Goal: Information Seeking & Learning: Learn about a topic

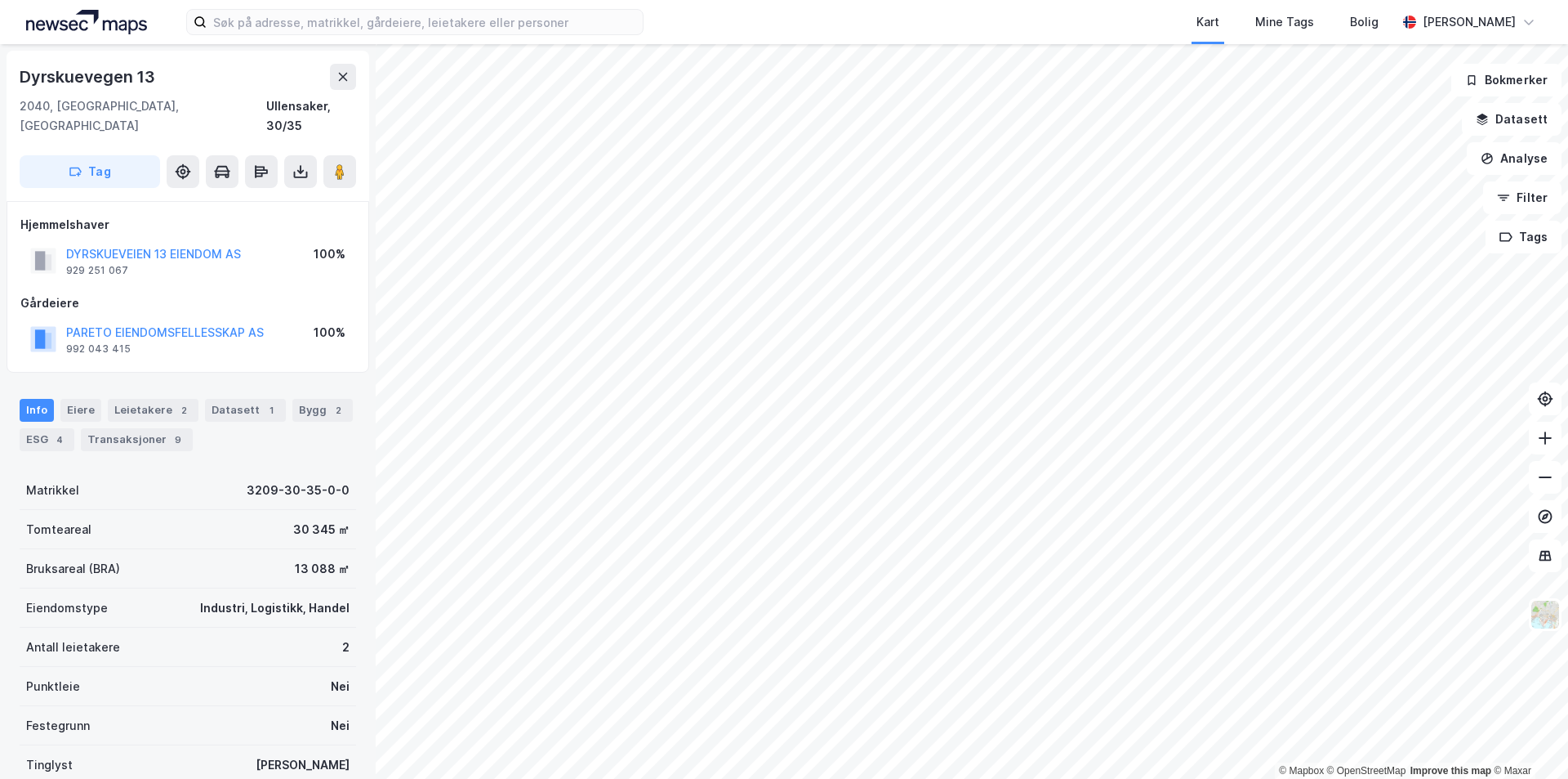
click at [867, 34] on div "Kart Mine Tags Bolig [PERSON_NAME] © Mapbox © OpenStreetMap Improve this map © …" at bounding box center [784, 389] width 1568 height 779
click at [1268, 26] on div "Kart Mine Tags Bolig [PERSON_NAME] © Mapbox © OpenStreetMap Improve this map © …" at bounding box center [784, 389] width 1568 height 779
click at [96, 428] on div "Transaksjoner 4" at bounding box center [117, 439] width 112 height 23
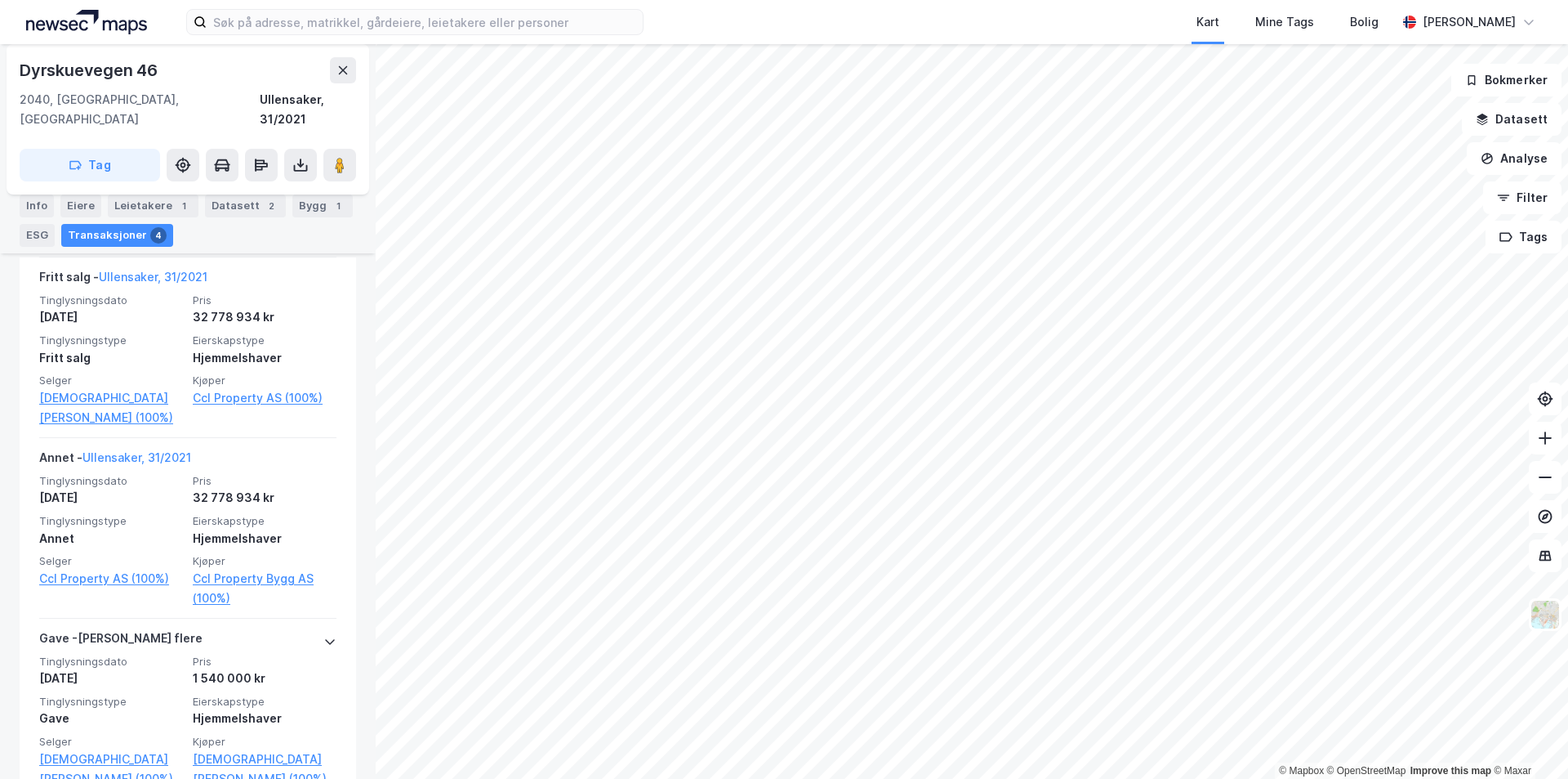
scroll to position [108, 0]
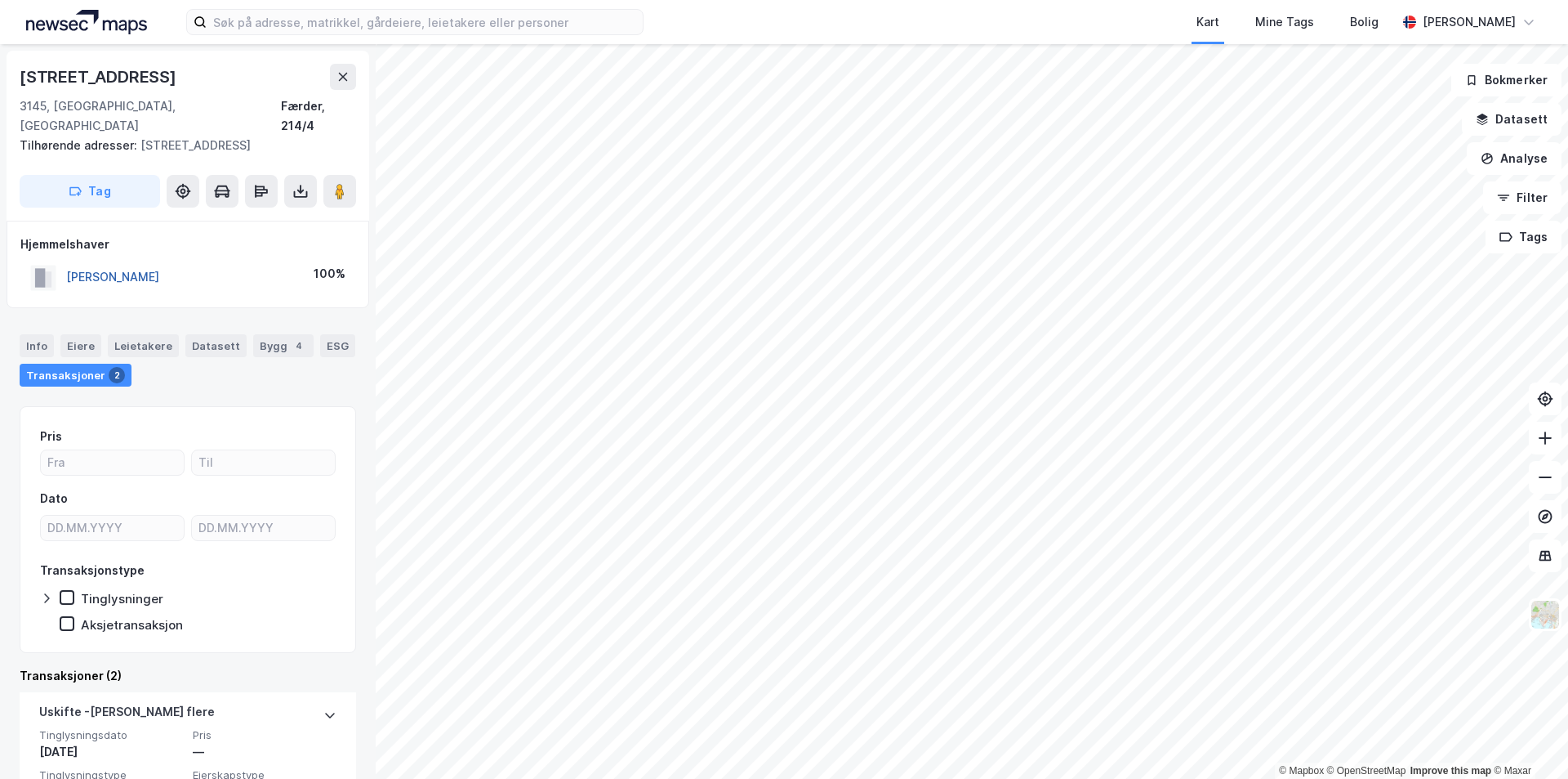
click at [0, 0] on button "[PERSON_NAME]" at bounding box center [0, 0] width 0 height 0
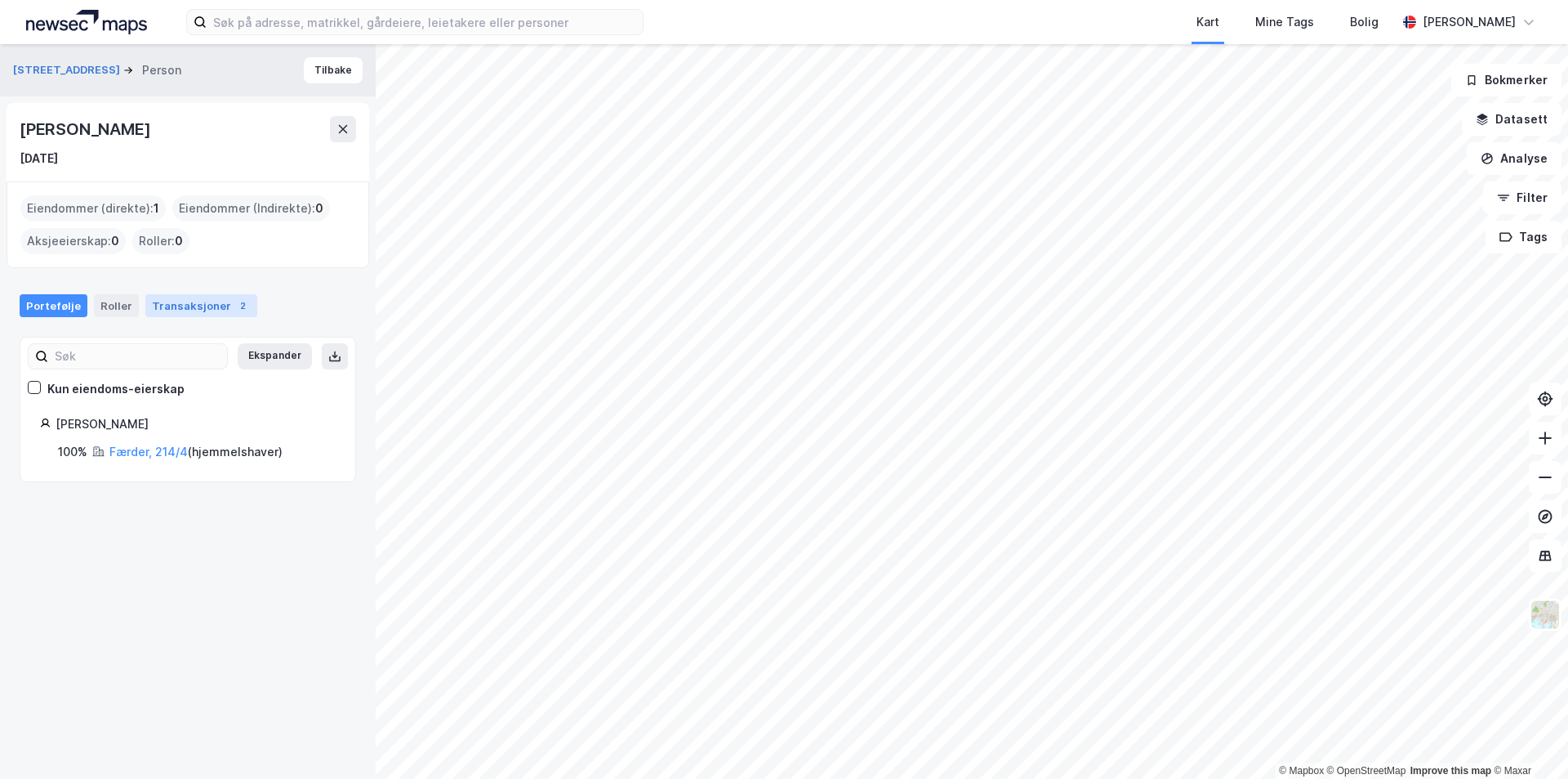
click at [173, 308] on div "Transaksjoner 2" at bounding box center [201, 306] width 112 height 23
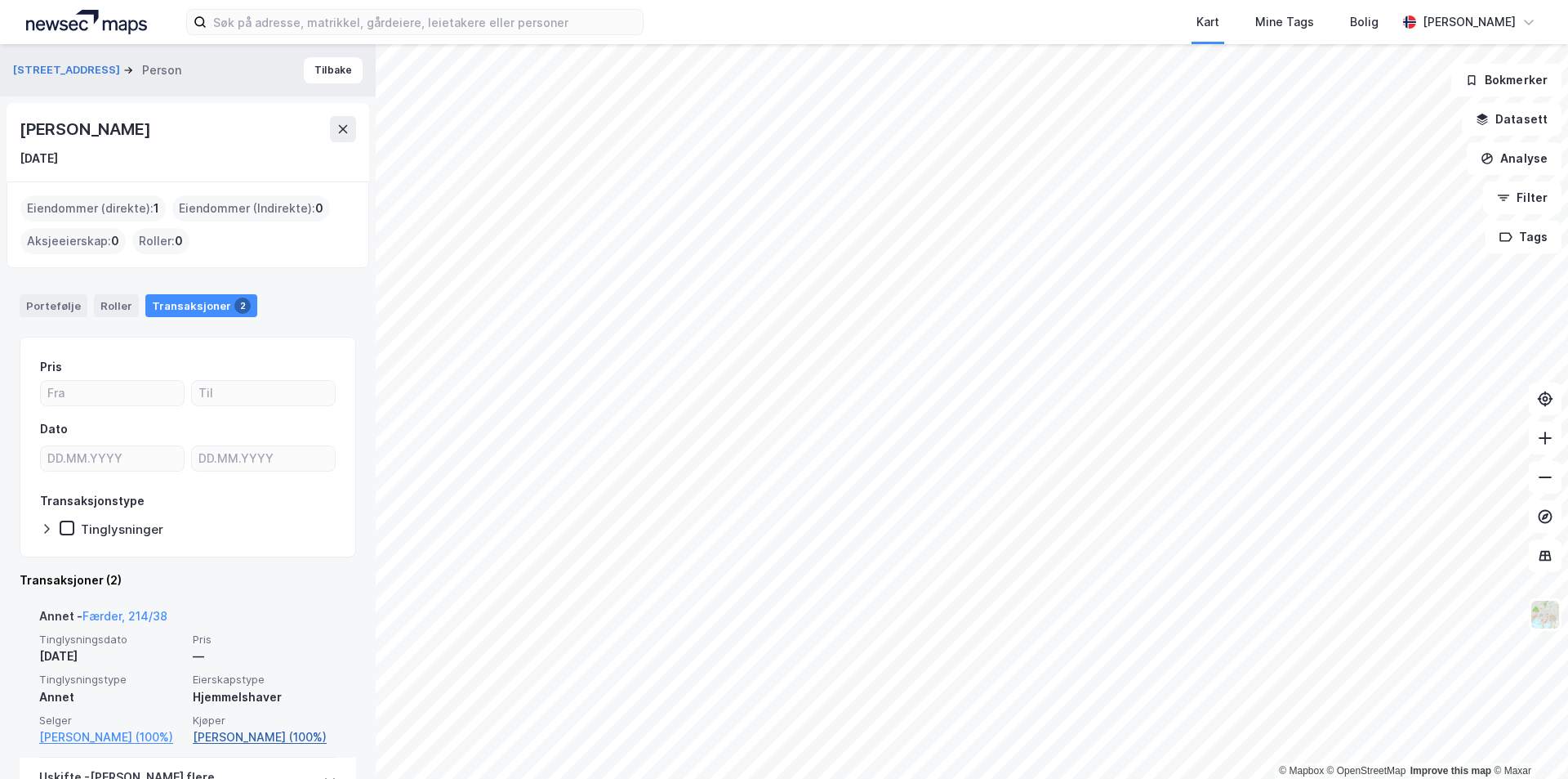
scroll to position [81, 0]
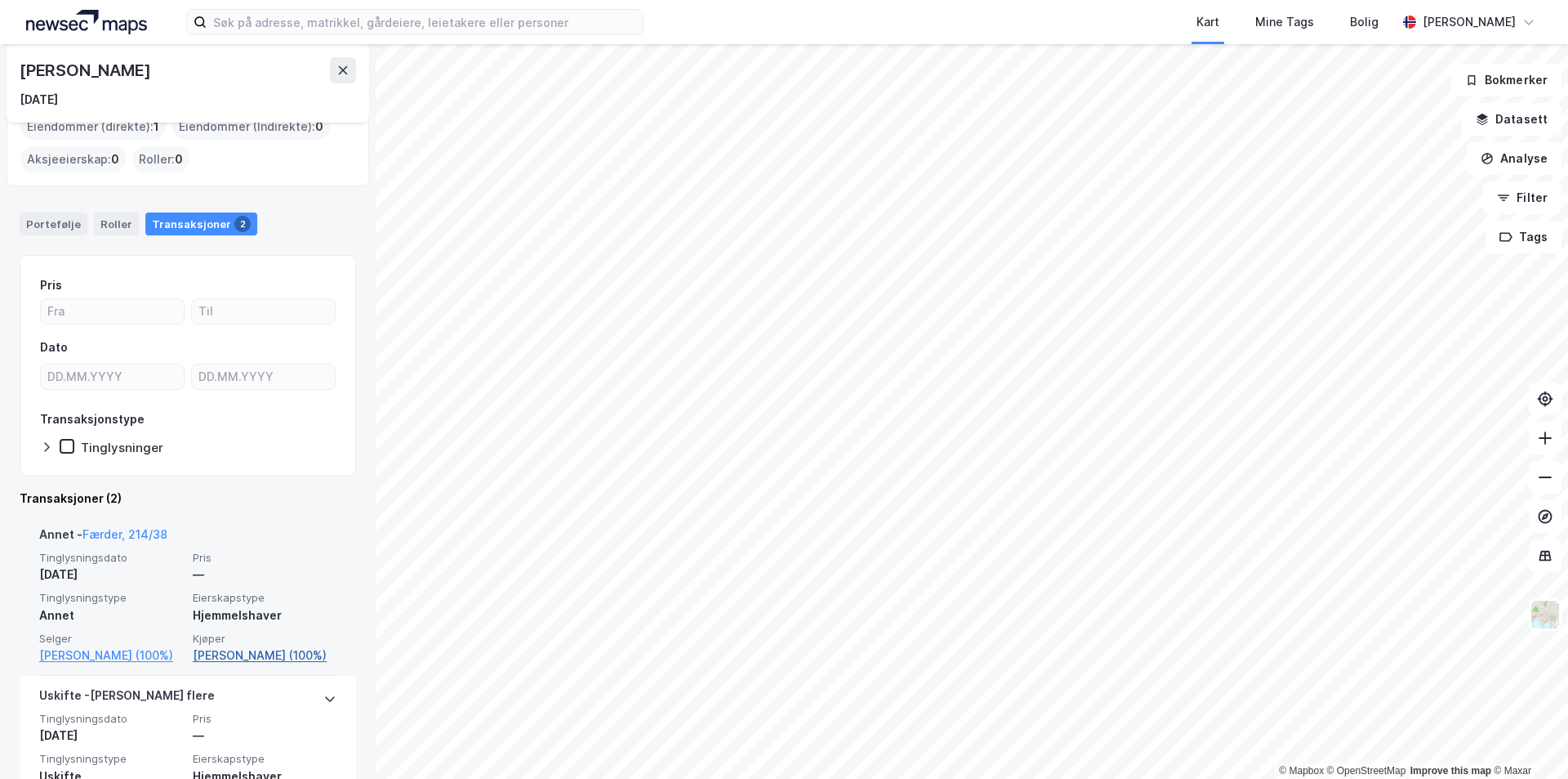
click at [280, 655] on link "[PERSON_NAME] (100%)" at bounding box center [264, 656] width 144 height 20
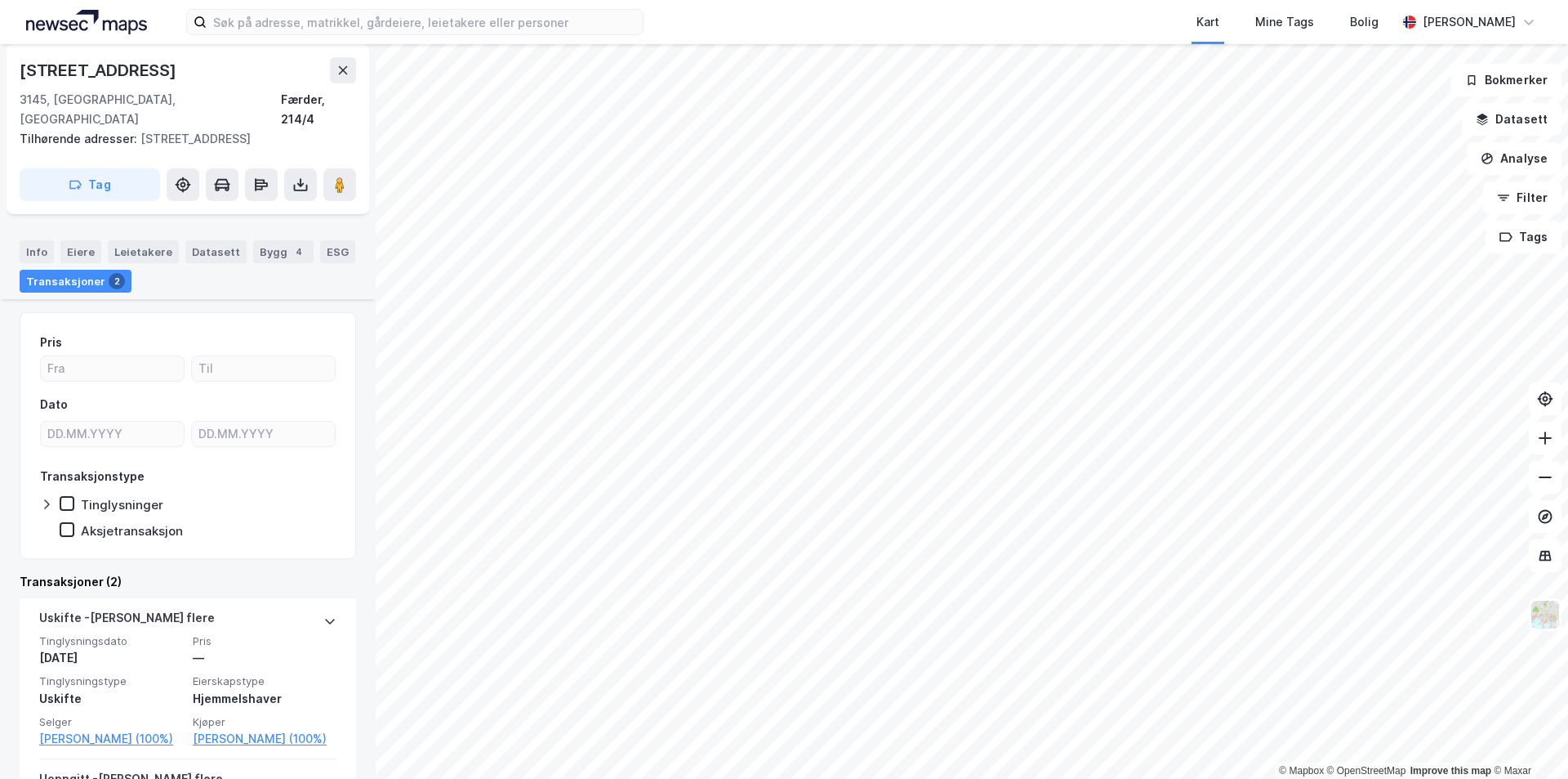
scroll to position [164, 0]
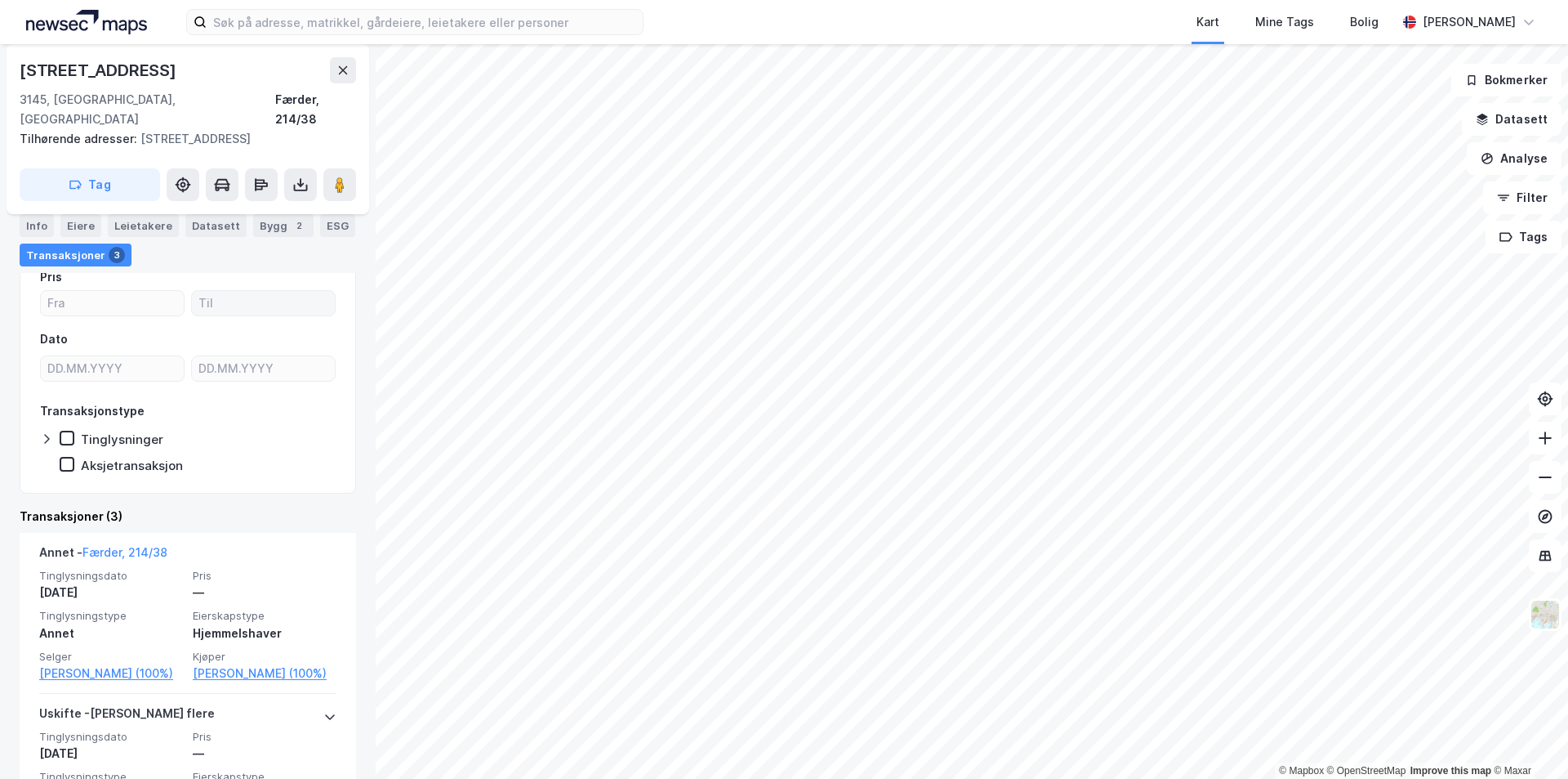
scroll to position [164, 0]
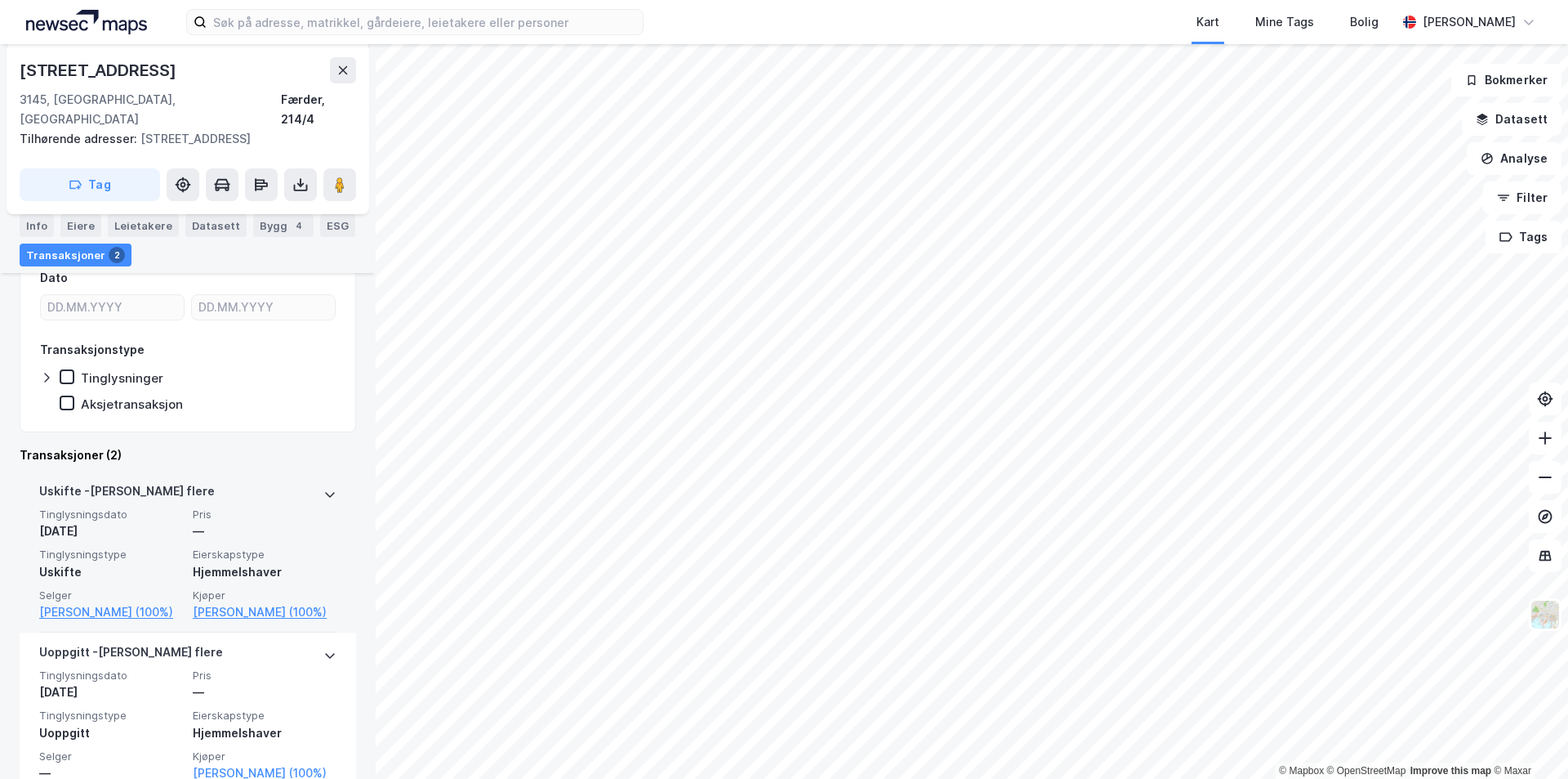
scroll to position [245, 0]
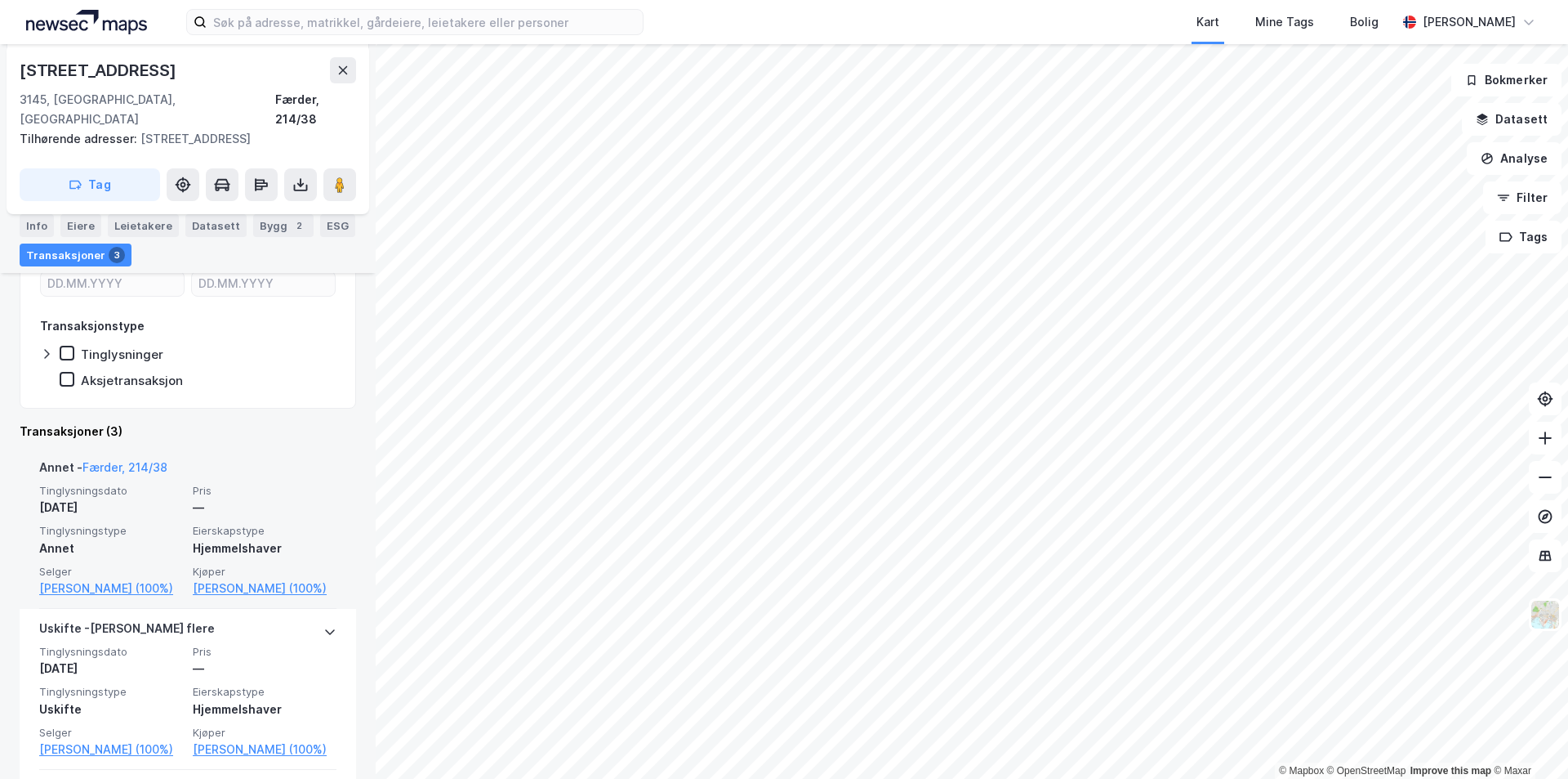
scroll to position [245, 0]
click at [240, 577] on link "[PERSON_NAME] (100%)" at bounding box center [264, 587] width 144 height 20
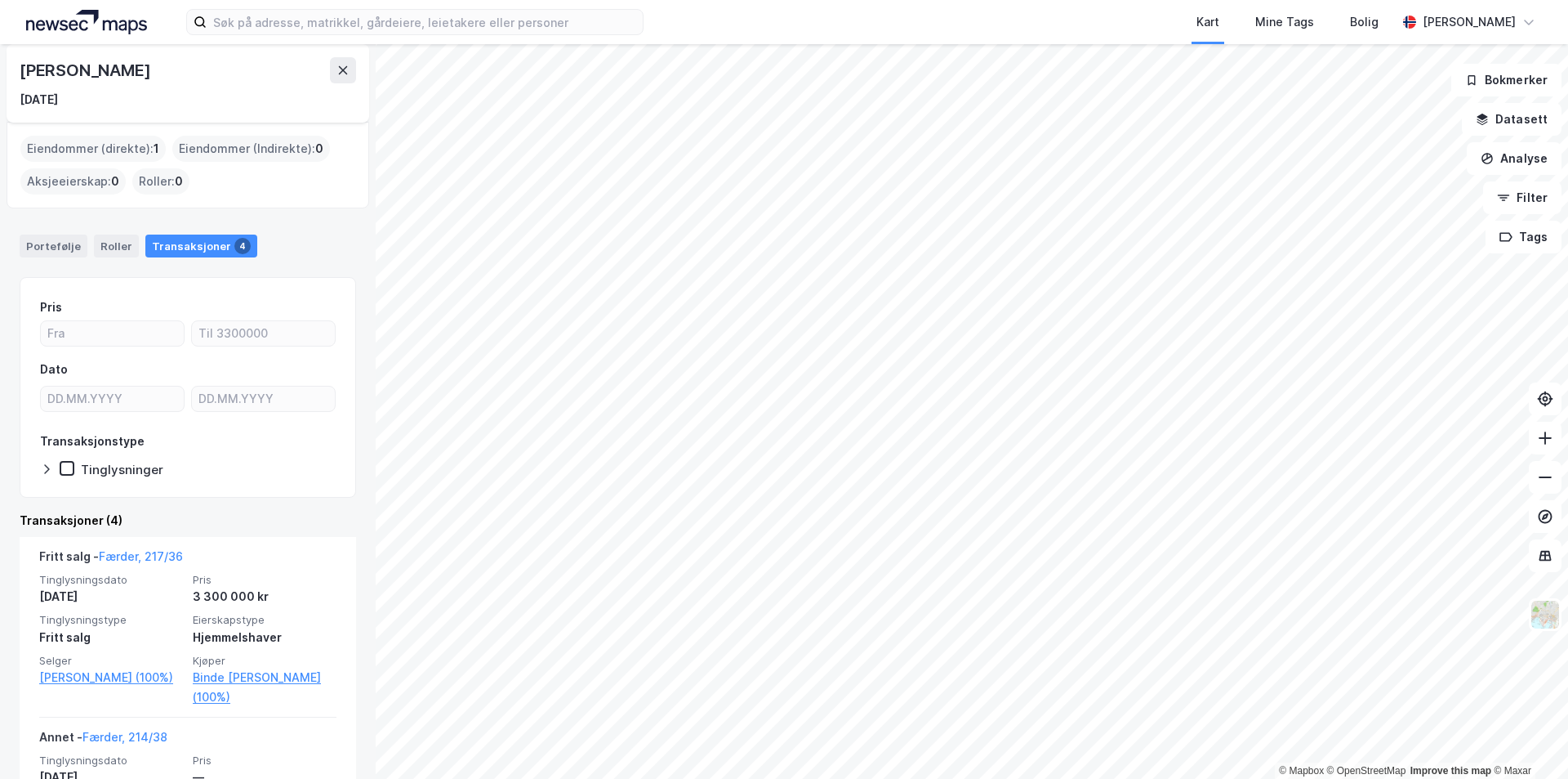
scroll to position [81, 0]
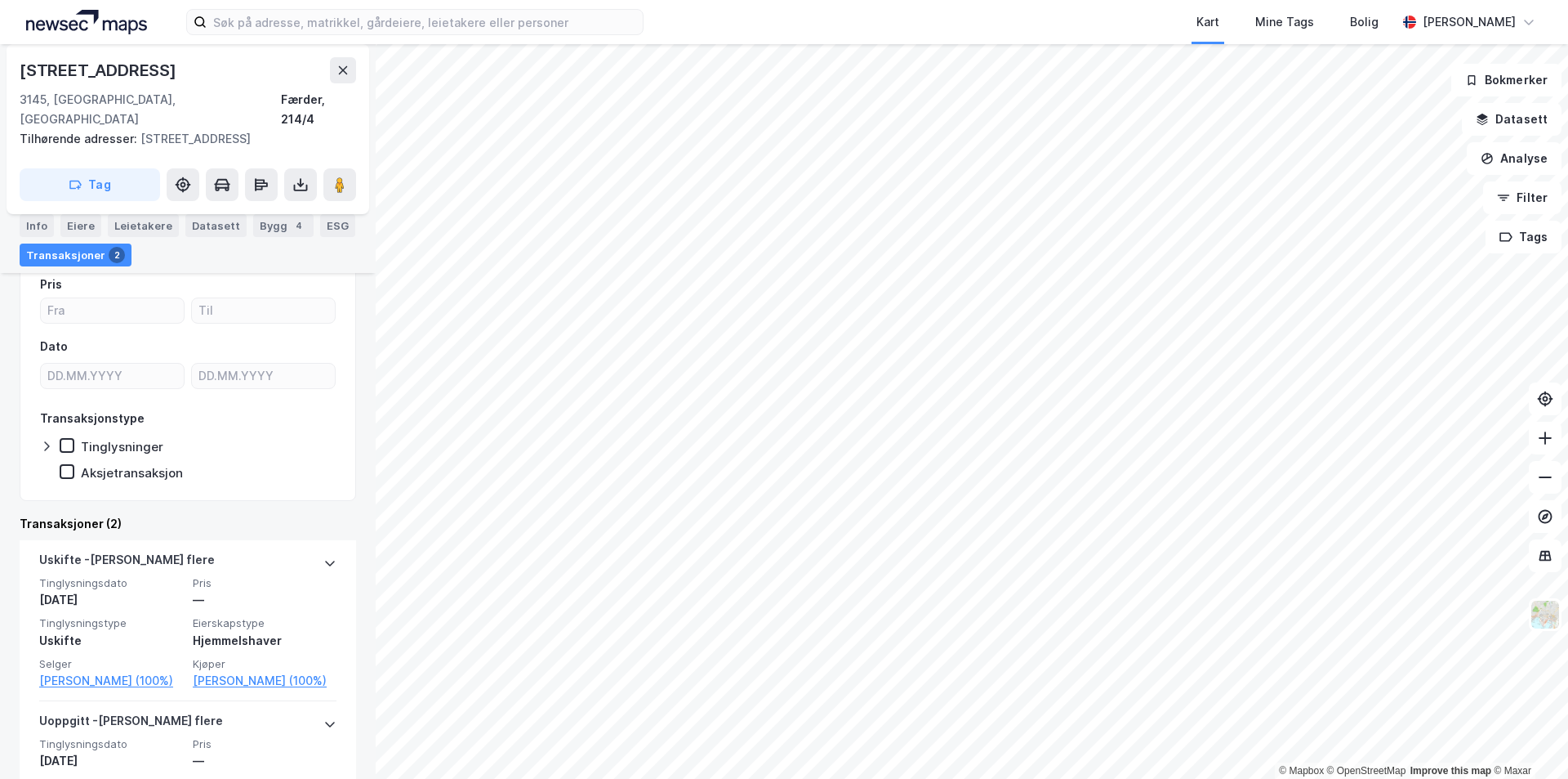
scroll to position [164, 0]
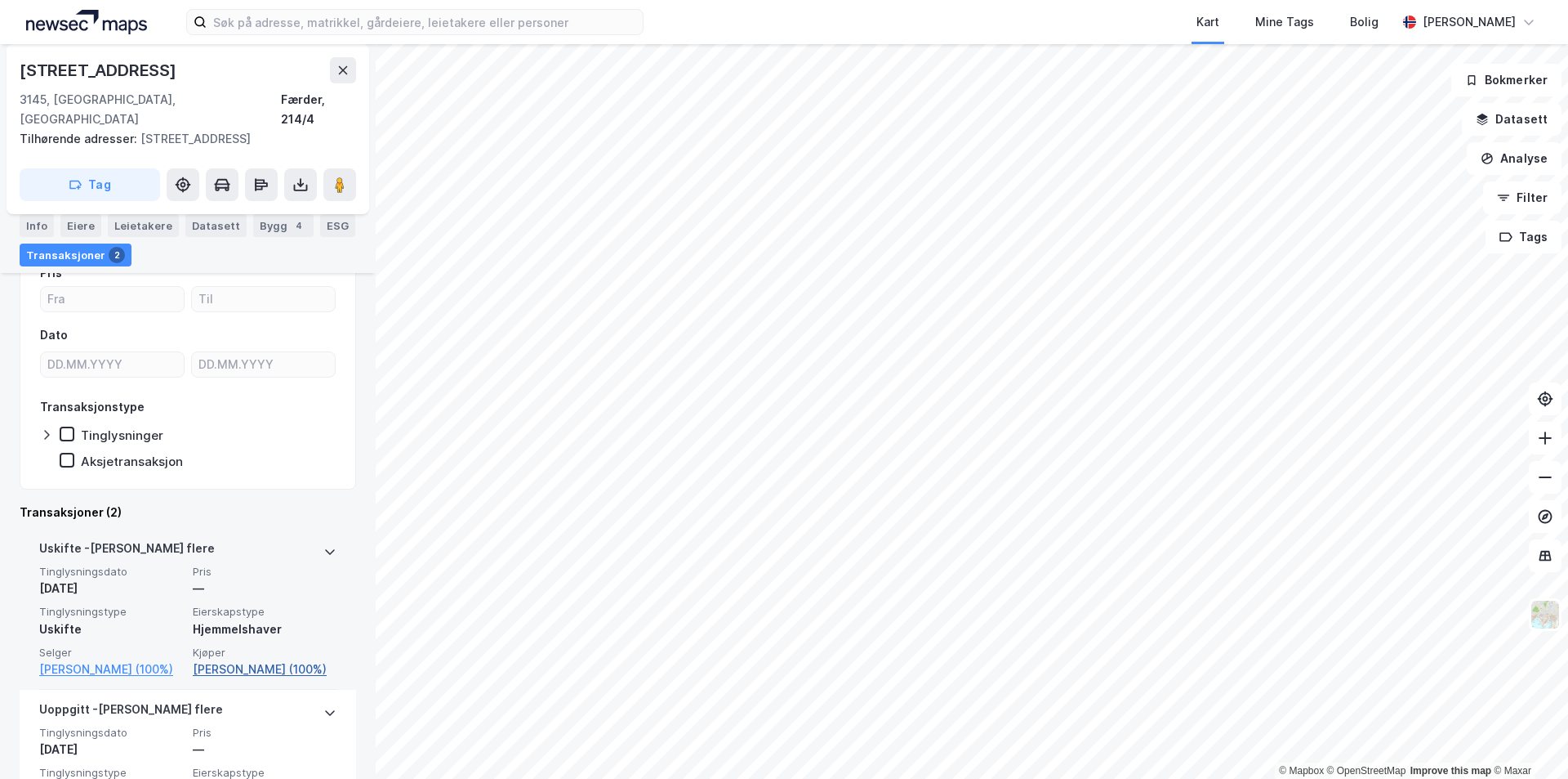
click at [234, 660] on link "[PERSON_NAME] (100%)" at bounding box center [264, 670] width 144 height 20
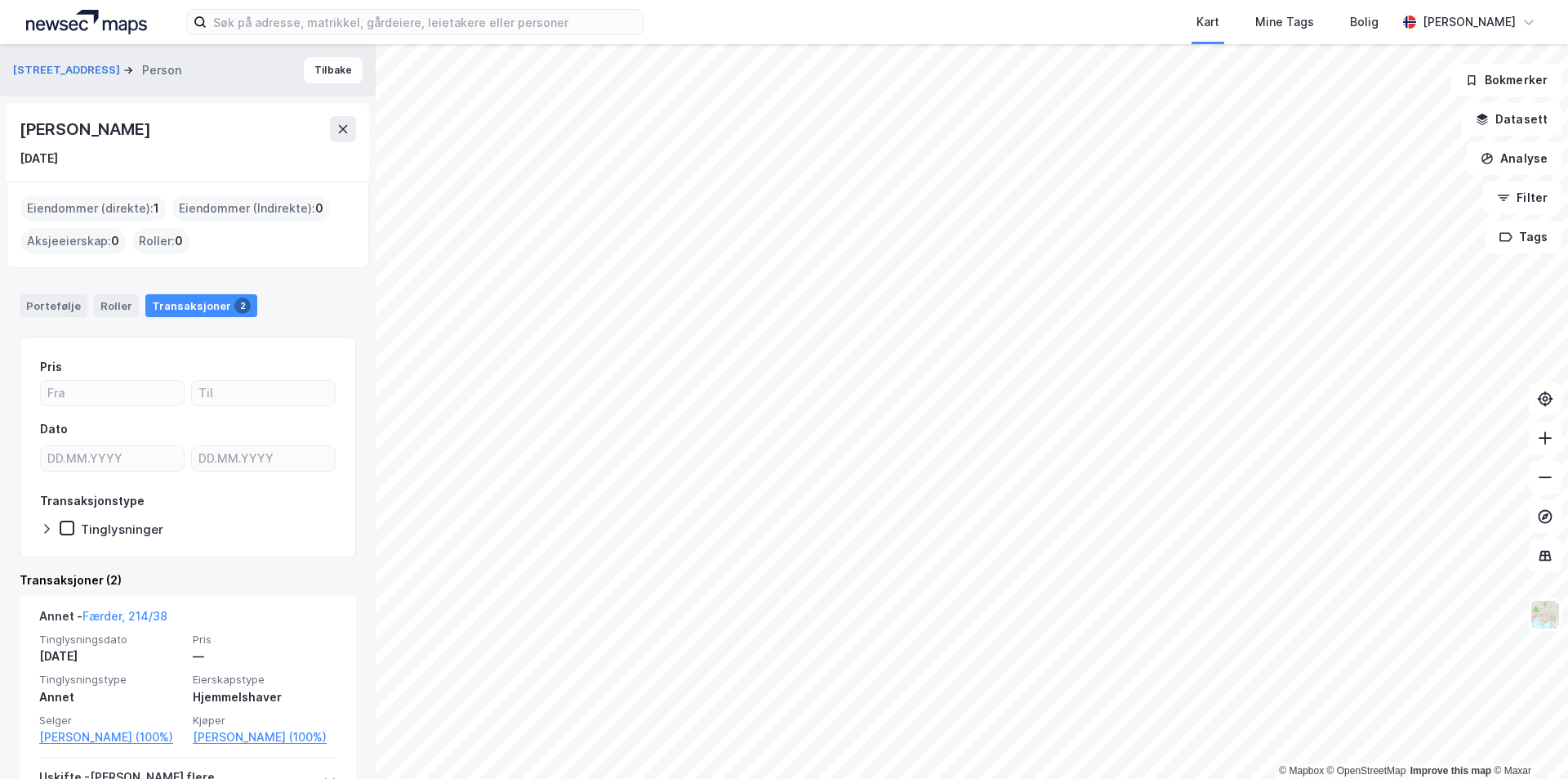
click at [86, 205] on div "Eiendommer (direkte) : 1" at bounding box center [93, 208] width 146 height 26
click at [57, 307] on div "Portefølje" at bounding box center [53, 306] width 67 height 23
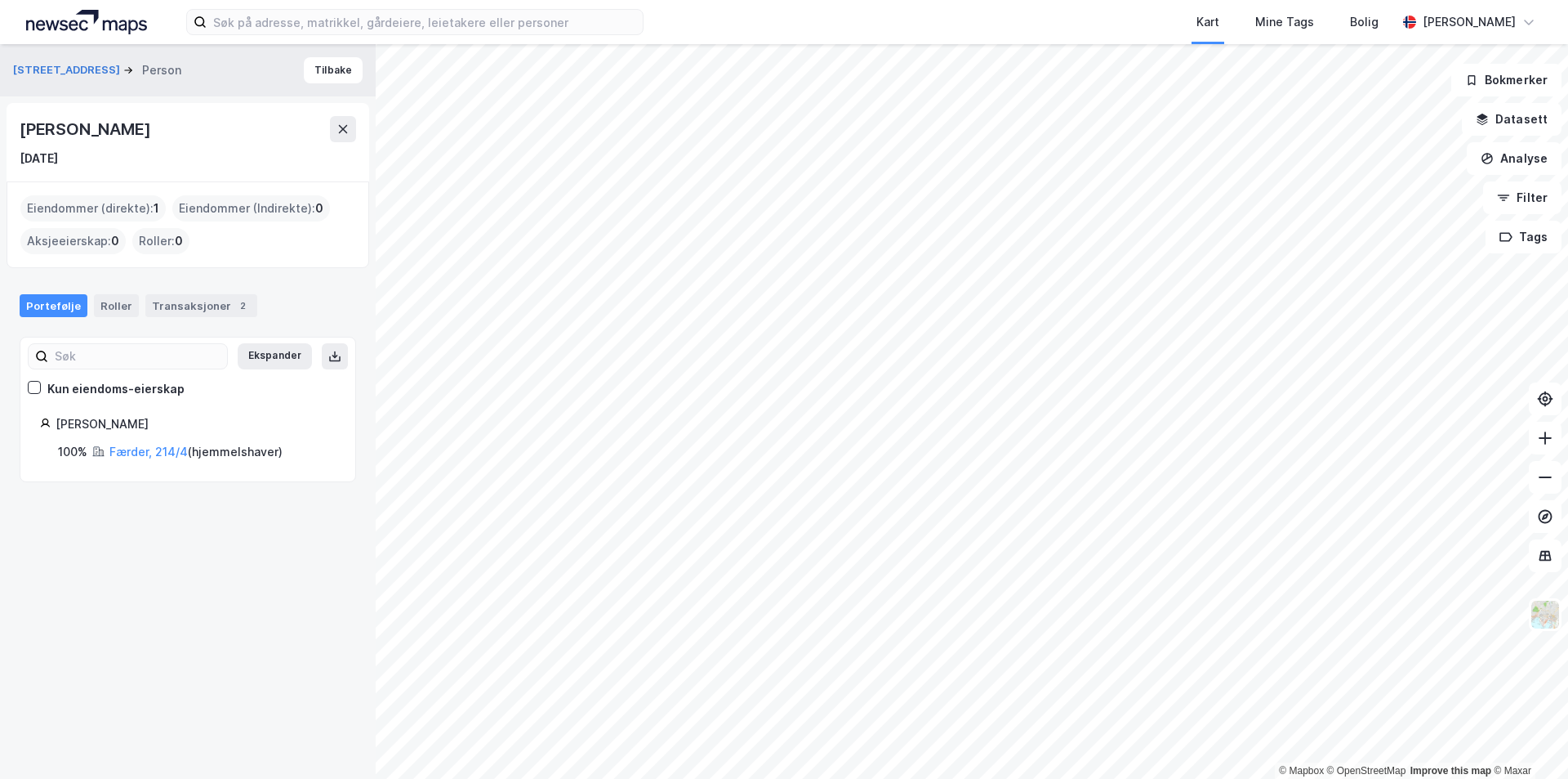
drag, startPoint x: 237, startPoint y: 124, endPoint x: 0, endPoint y: 130, distance: 237.1
click at [0, 130] on div "[STREET_ADDRESS] Person Tilbake [PERSON_NAME] [DATE] Eiendommer (direkte) : 1 E…" at bounding box center [187, 411] width 376 height 735
copy div "[PERSON_NAME]"
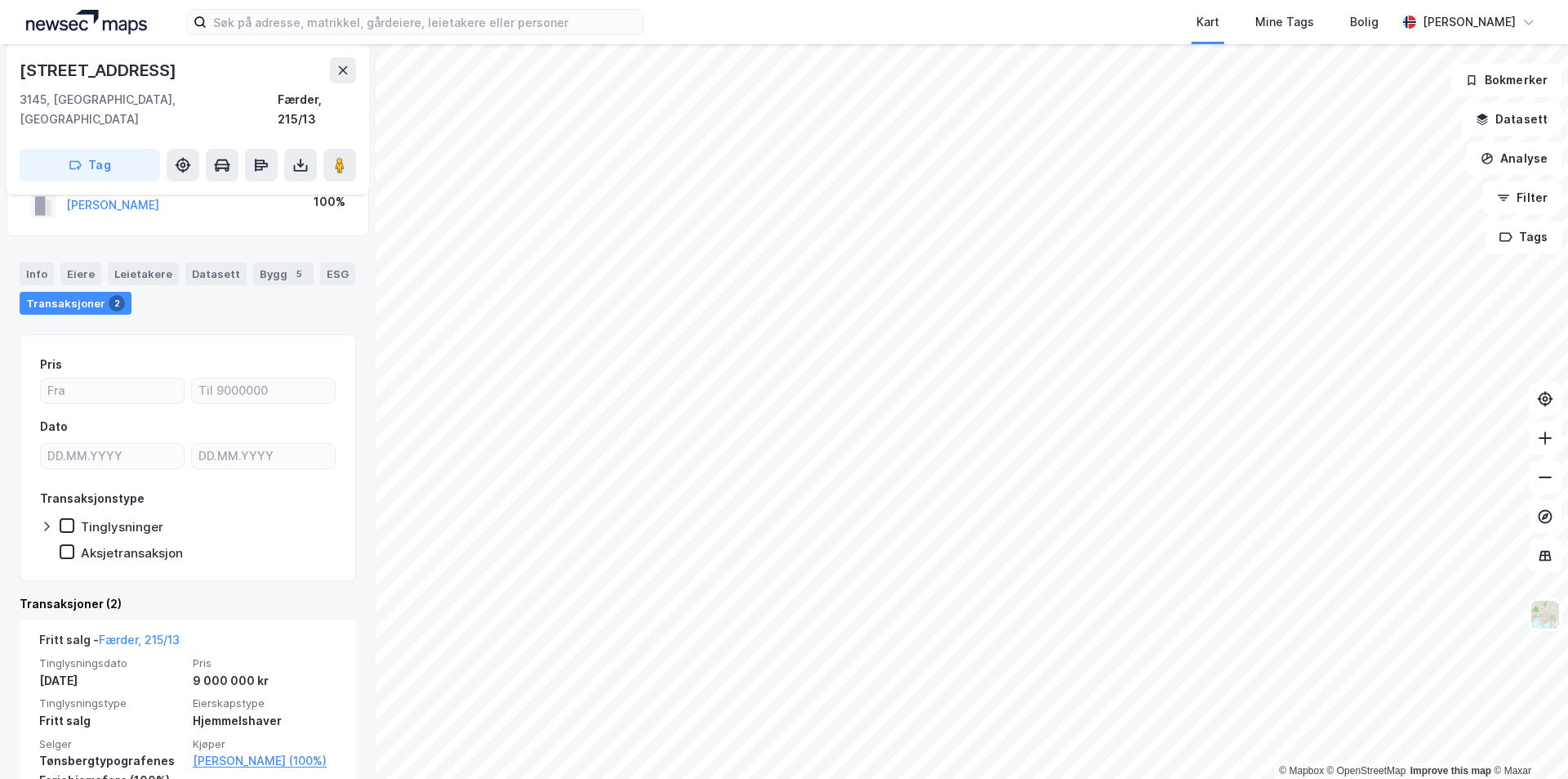
scroll to position [81, 0]
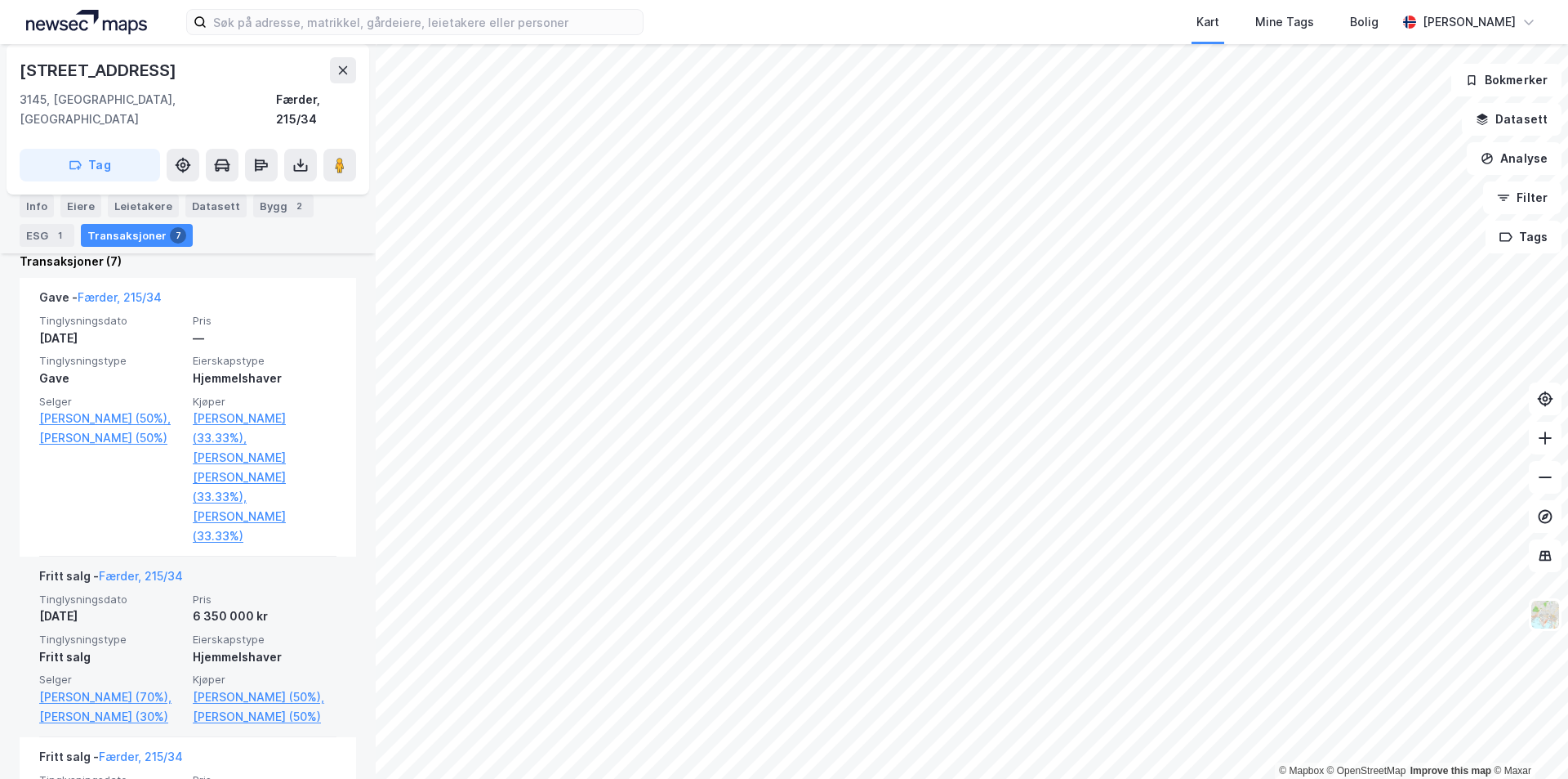
scroll to position [490, 0]
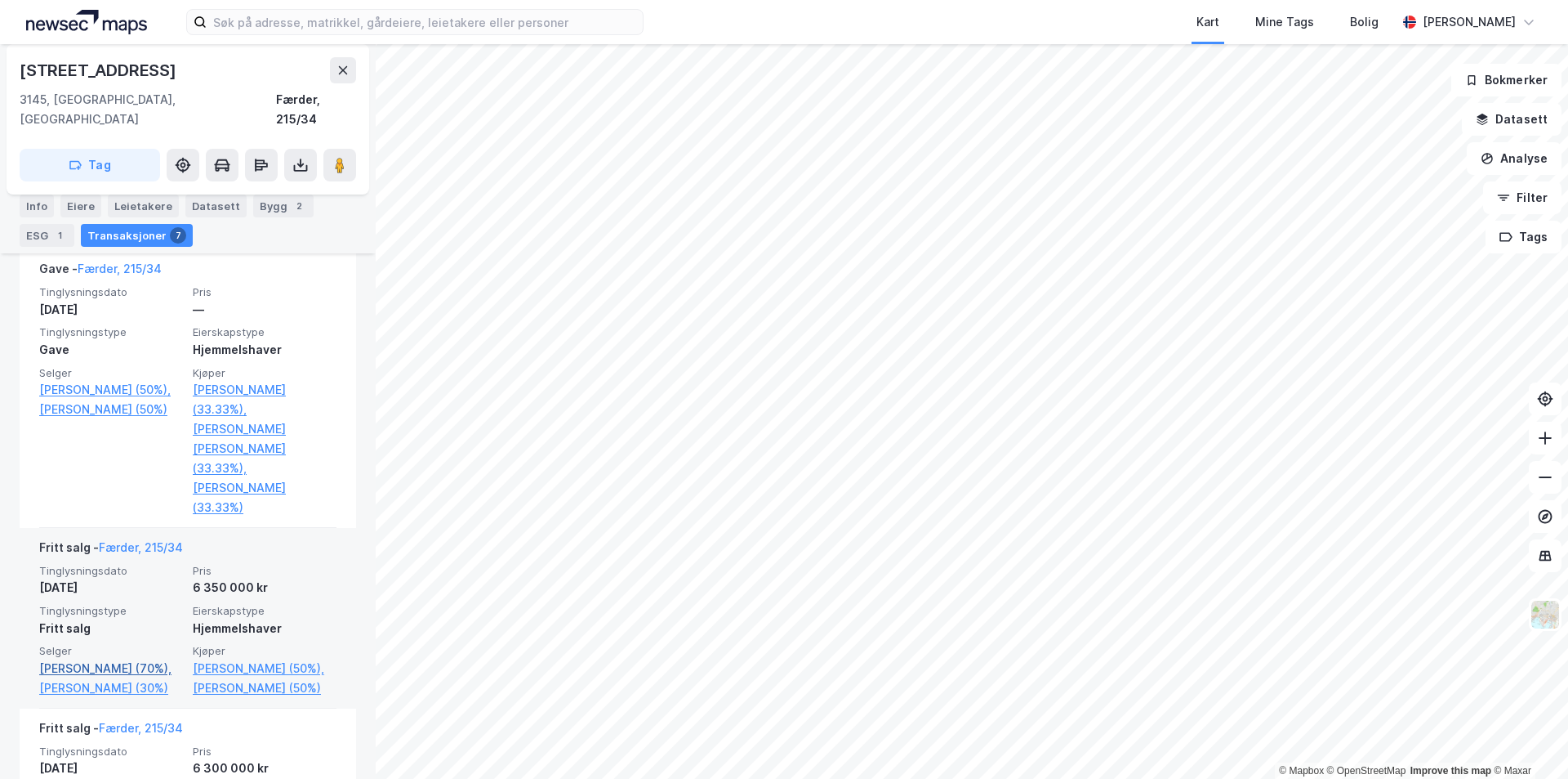
click at [72, 659] on link "[PERSON_NAME] (70%)," at bounding box center [111, 669] width 144 height 20
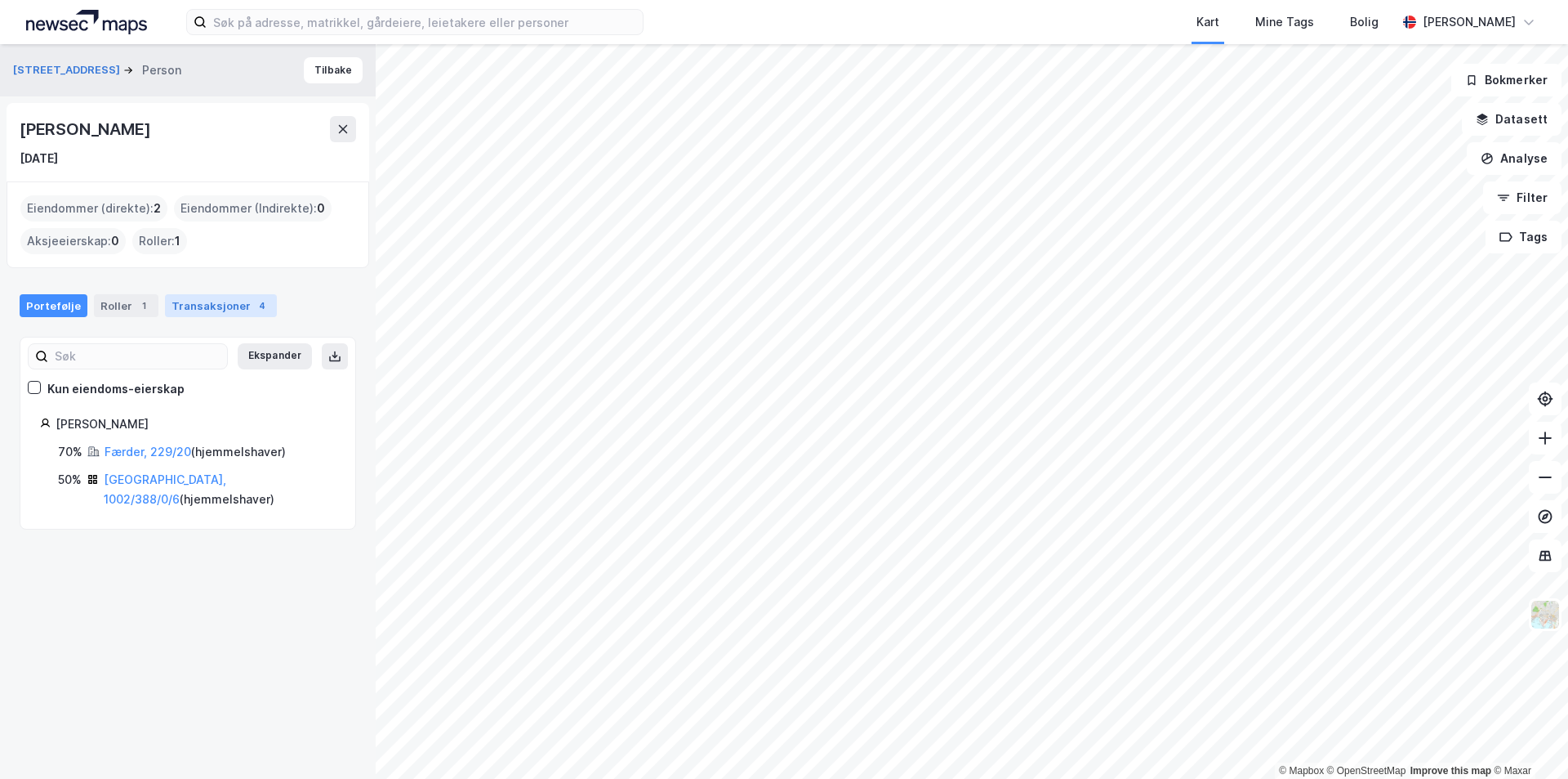
click at [222, 301] on div "Transaksjoner 4" at bounding box center [221, 306] width 112 height 23
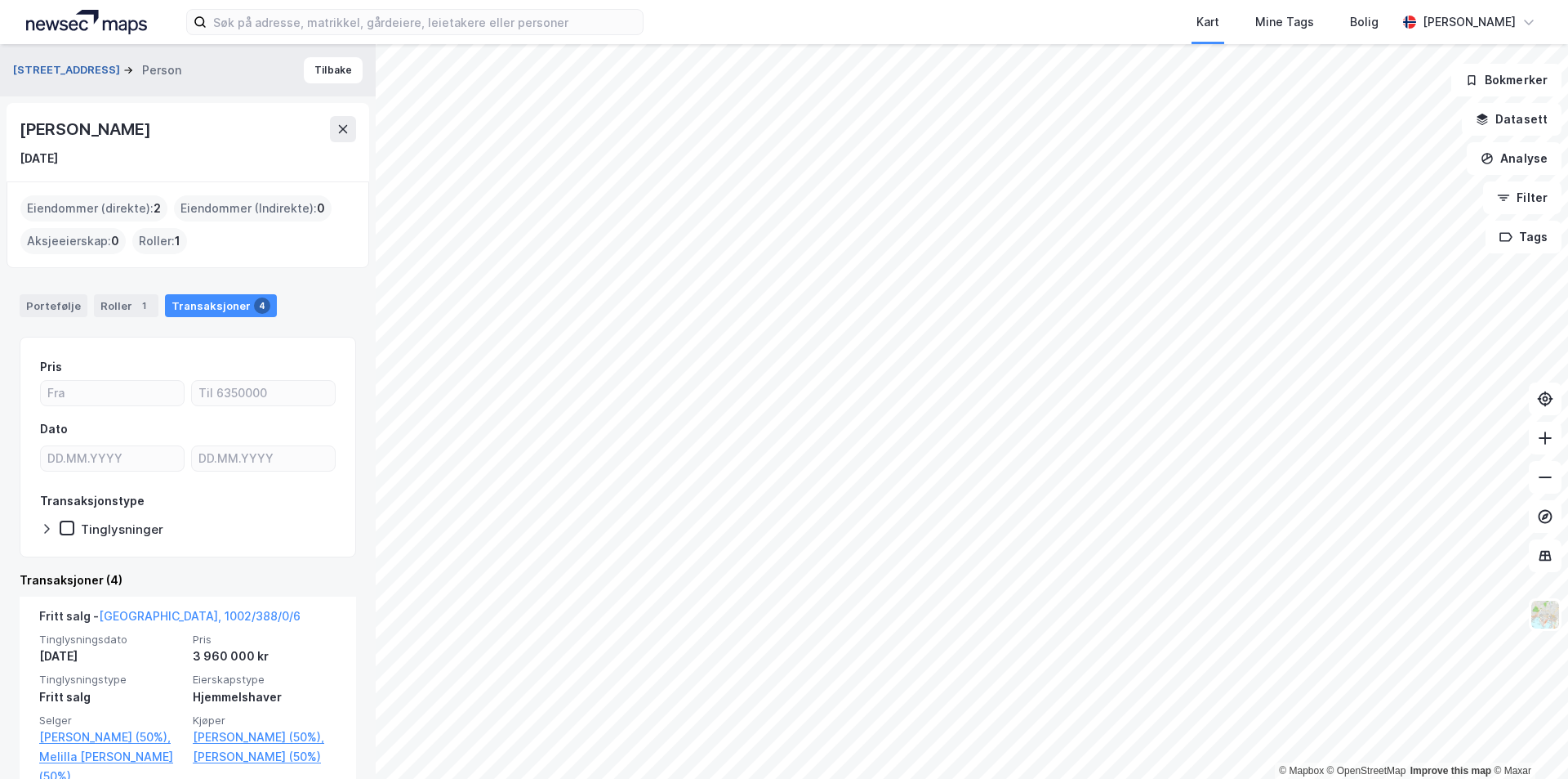
click at [56, 67] on button "[STREET_ADDRESS]" at bounding box center [68, 70] width 110 height 16
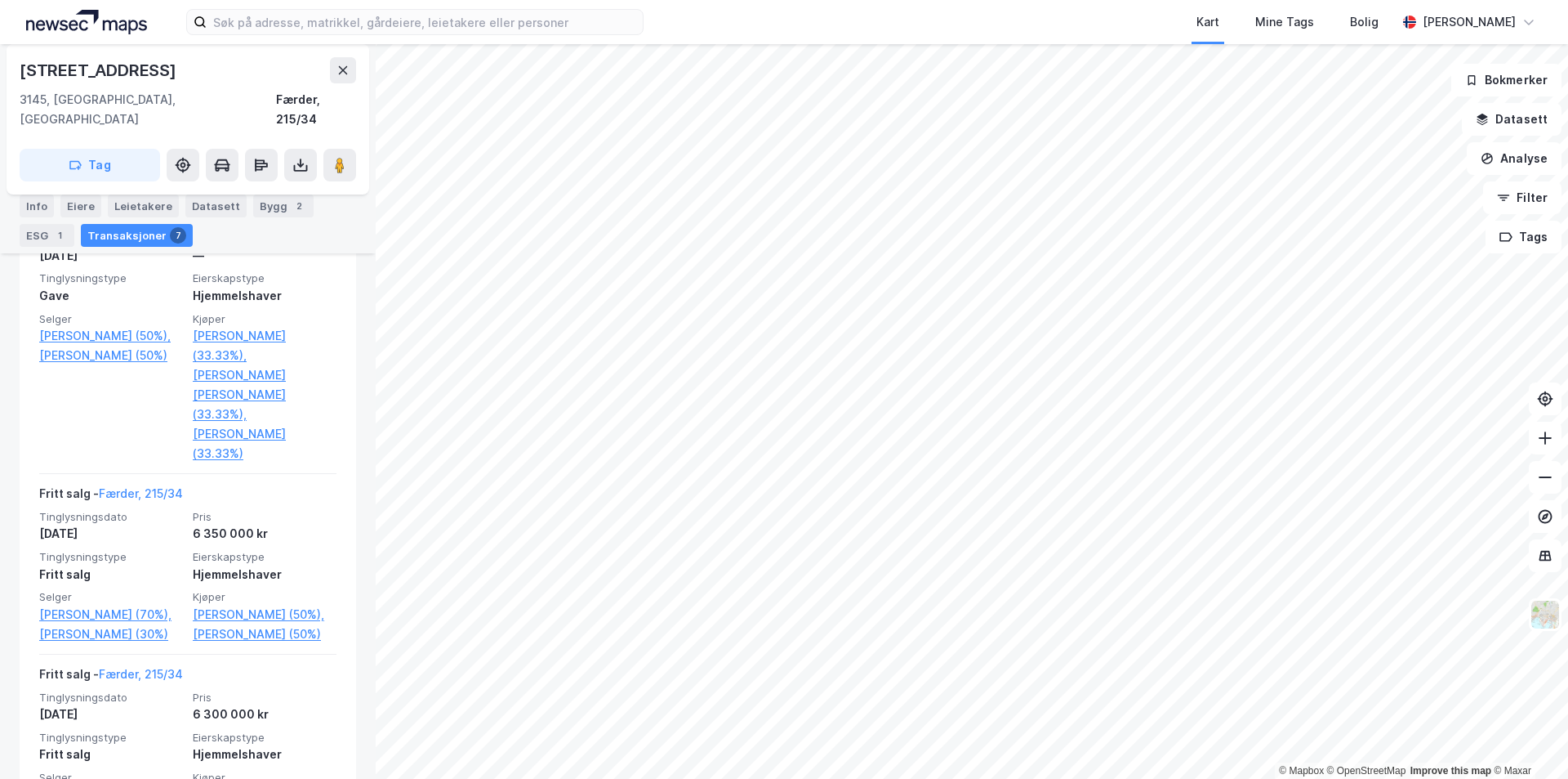
scroll to position [735, 0]
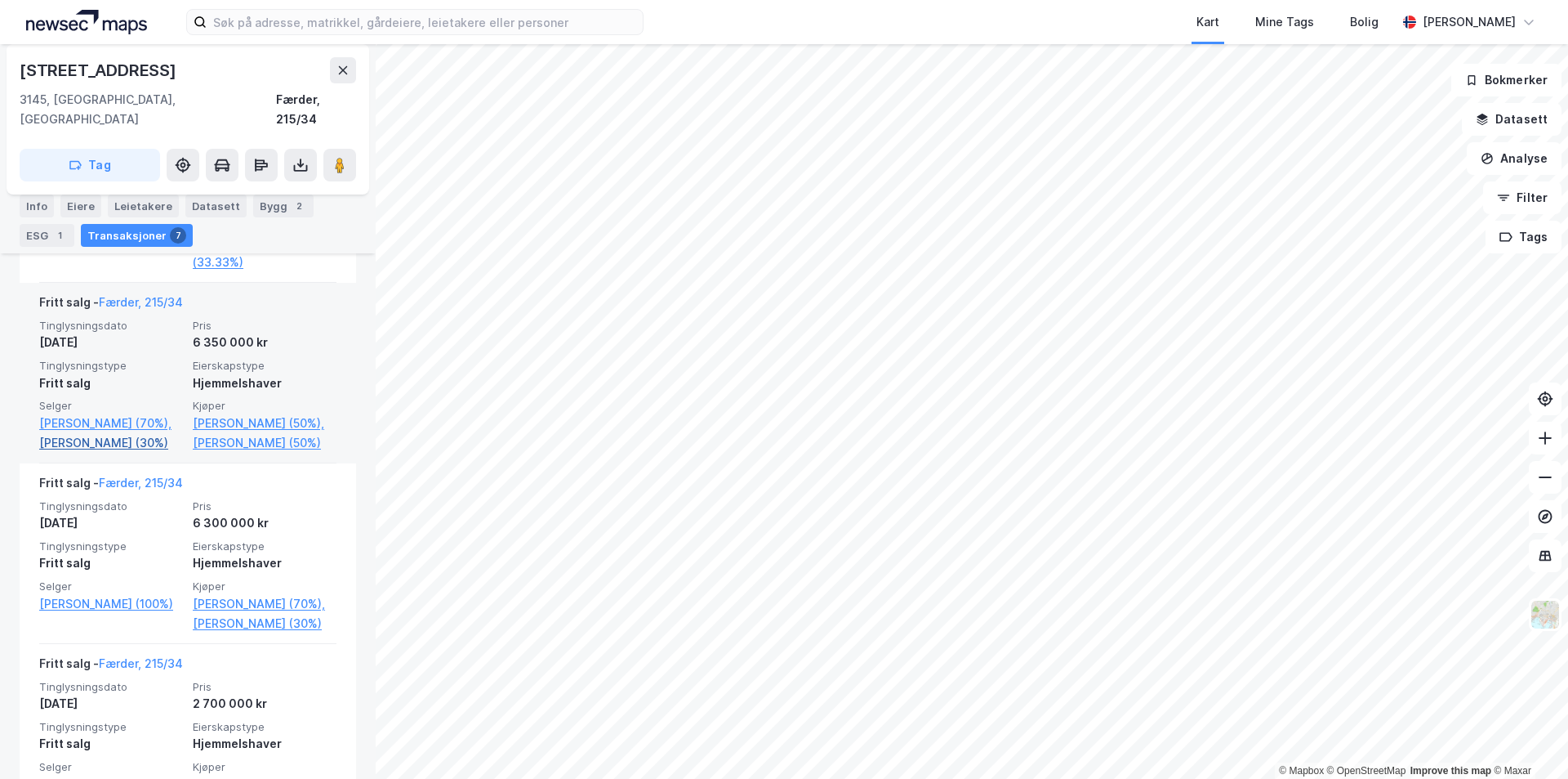
click at [91, 433] on link "[PERSON_NAME] (30%)" at bounding box center [111, 443] width 144 height 20
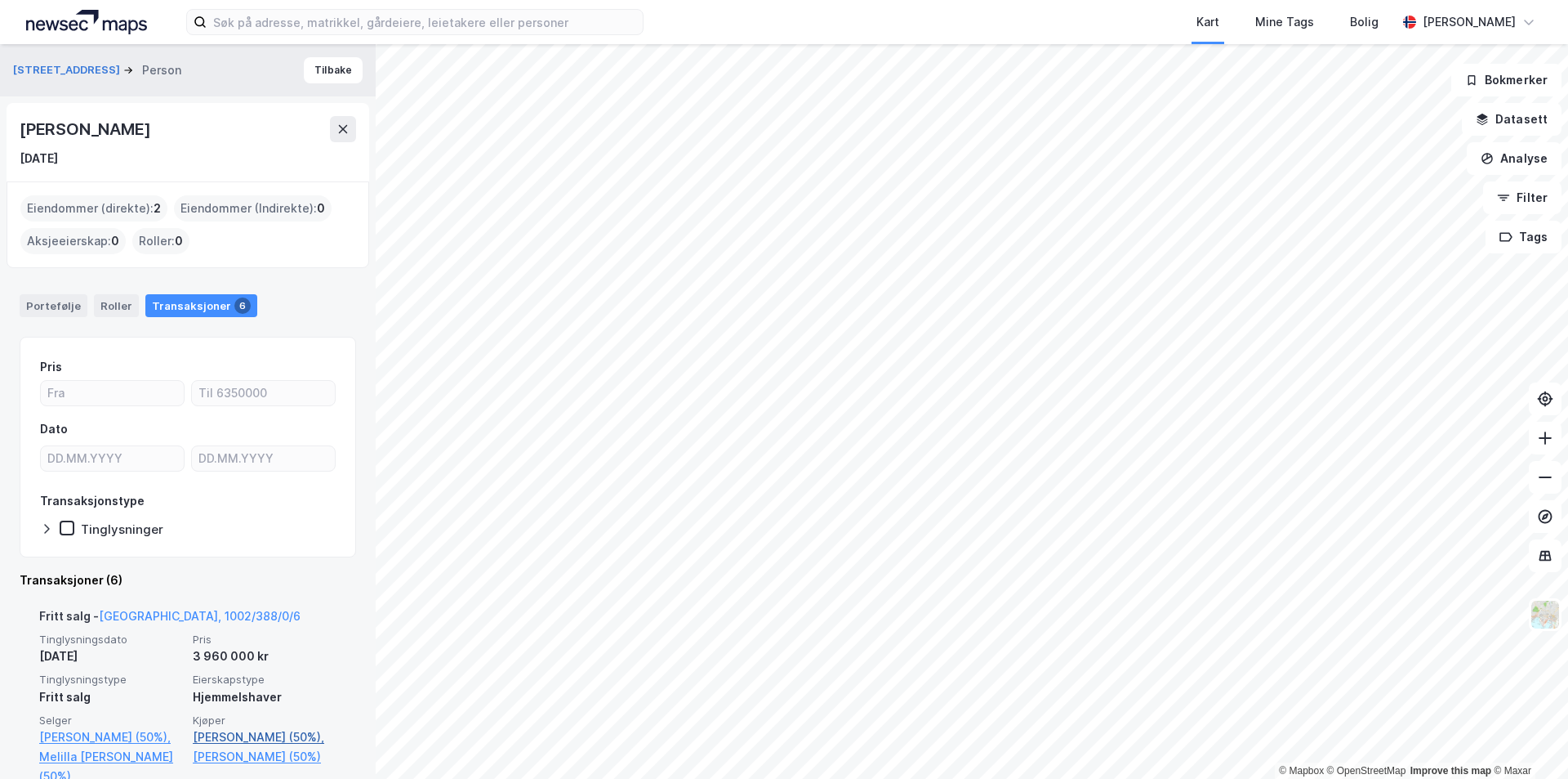
click at [238, 735] on link "[PERSON_NAME] (50%)," at bounding box center [264, 737] width 144 height 20
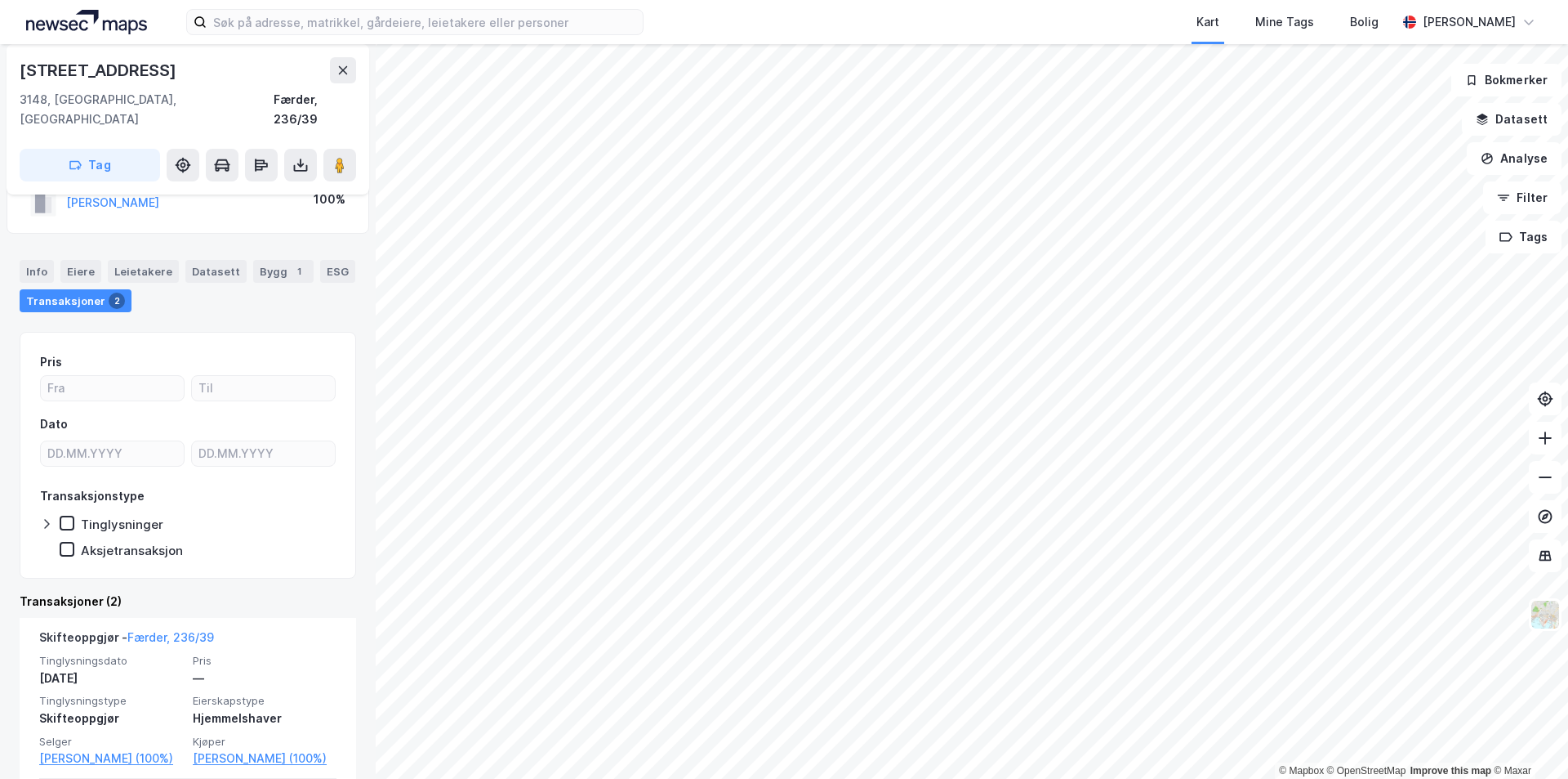
scroll to position [81, 0]
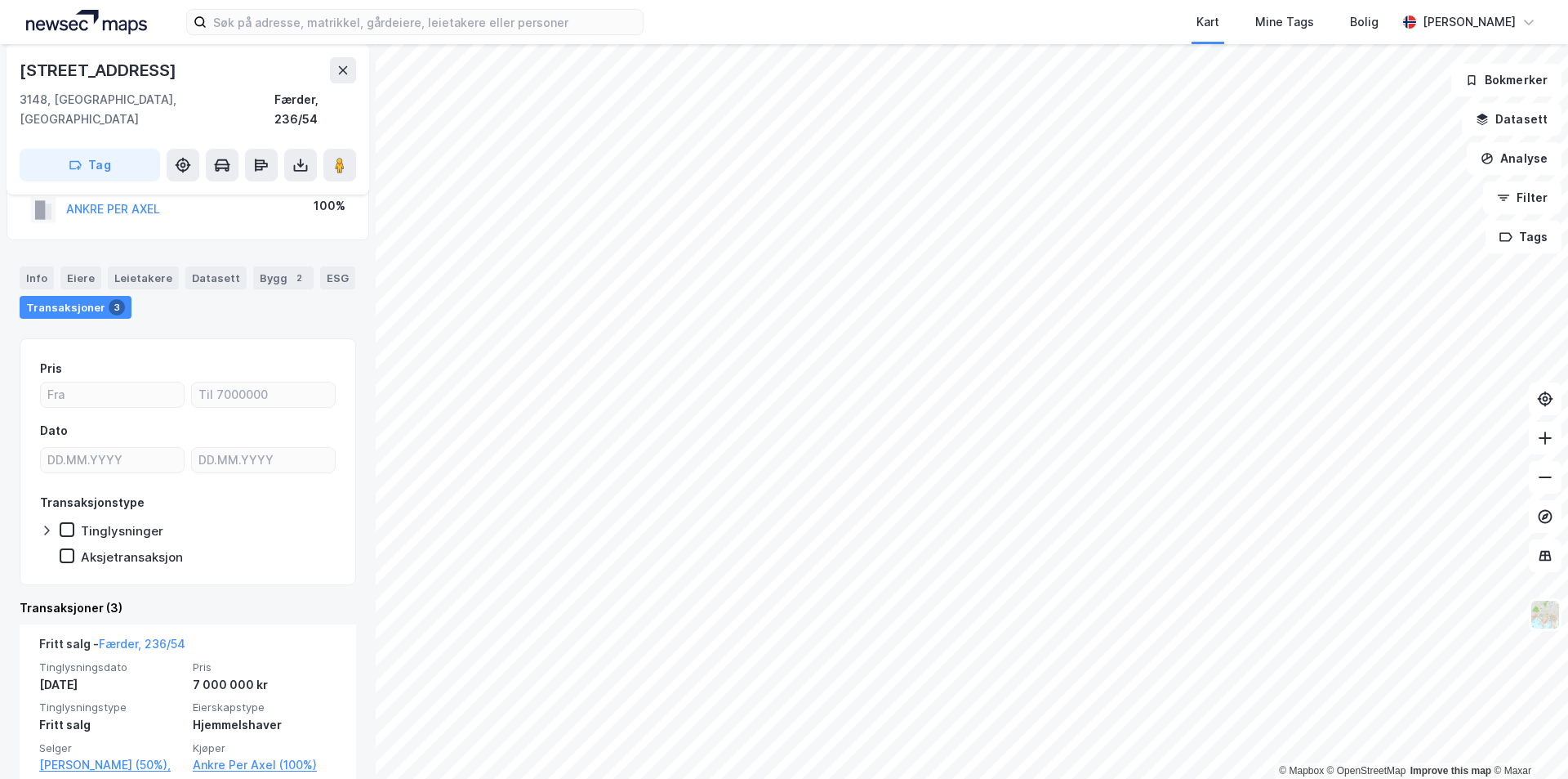
scroll to position [81, 0]
